Goal: Browse casually

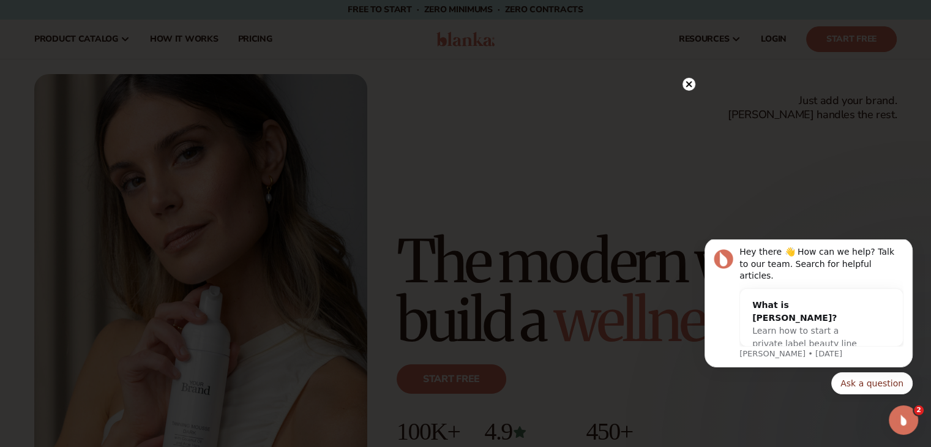
click at [686, 84] on circle at bounding box center [688, 84] width 13 height 13
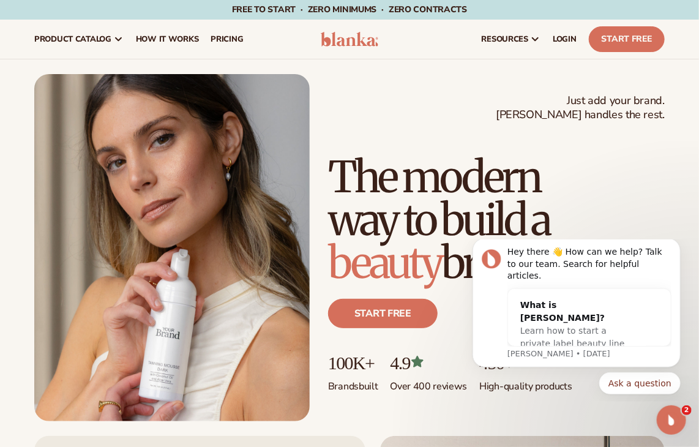
click at [156, 11] on div "Free to start · ZERO minimums · ZERO contracts · Free to start · ZERO minimums …" at bounding box center [350, 10] width 638 height 20
